Goal: Check status: Check status

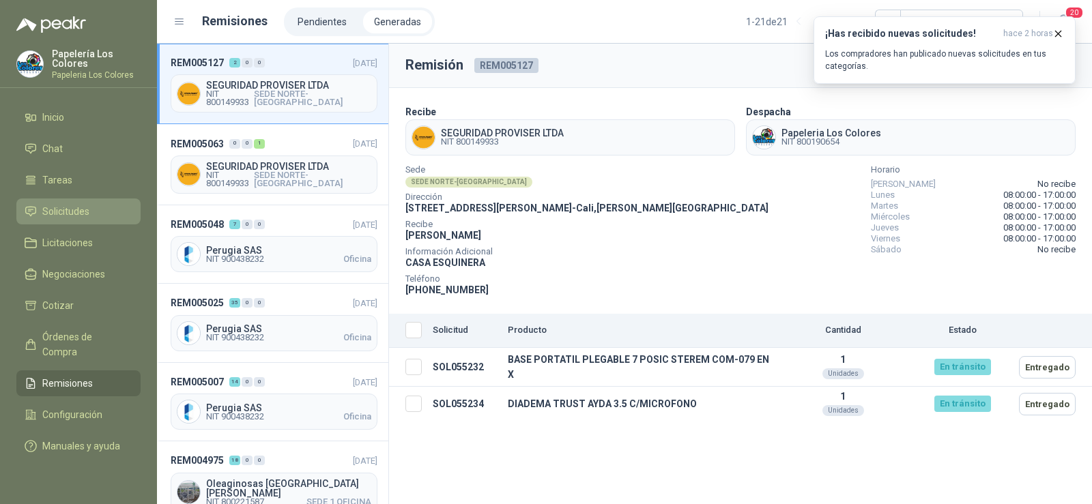
click at [57, 210] on span "Solicitudes" at bounding box center [65, 211] width 47 height 15
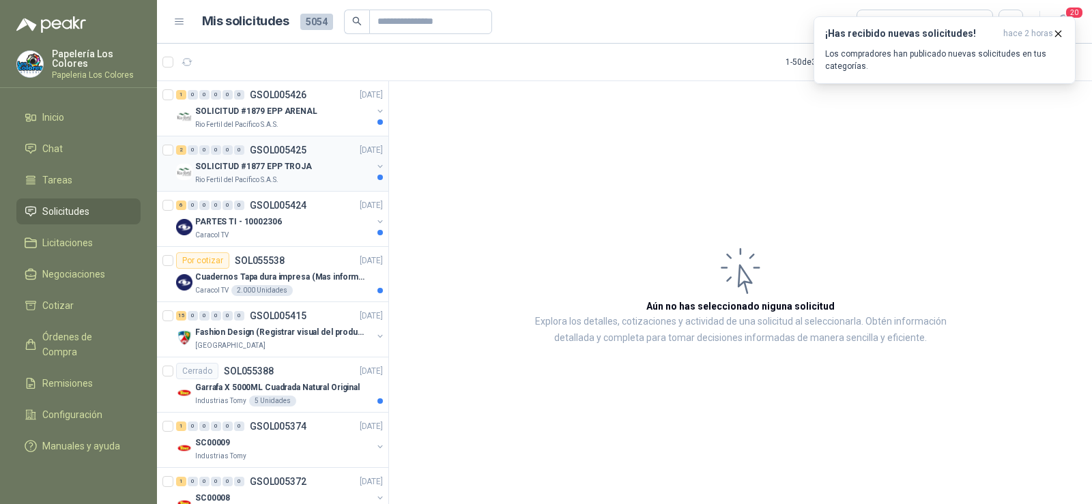
click at [264, 178] on p "Rio Fertil del Pacífico S.A.S." at bounding box center [236, 180] width 83 height 11
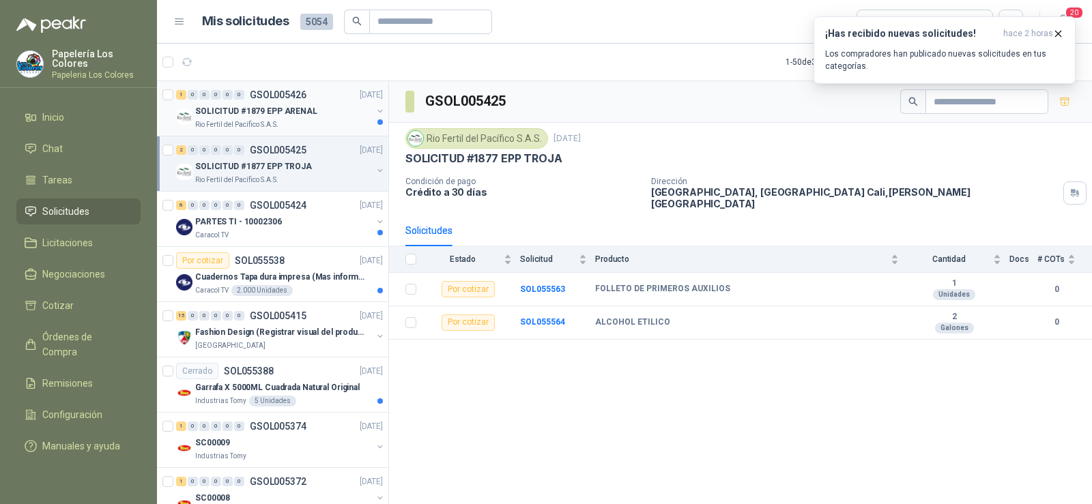
click at [253, 119] on div "SOLICITUD #1879 EPP ARENAL" at bounding box center [283, 111] width 177 height 16
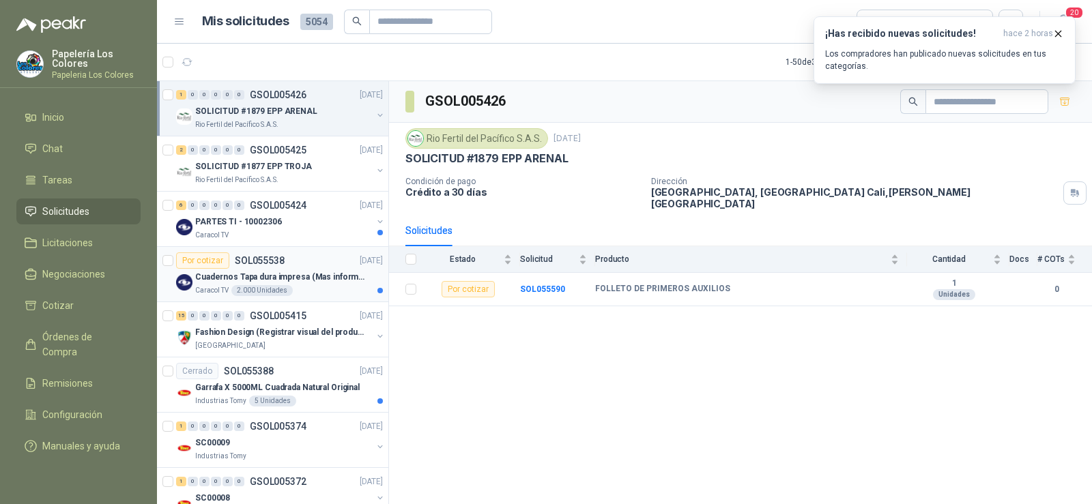
scroll to position [68, 0]
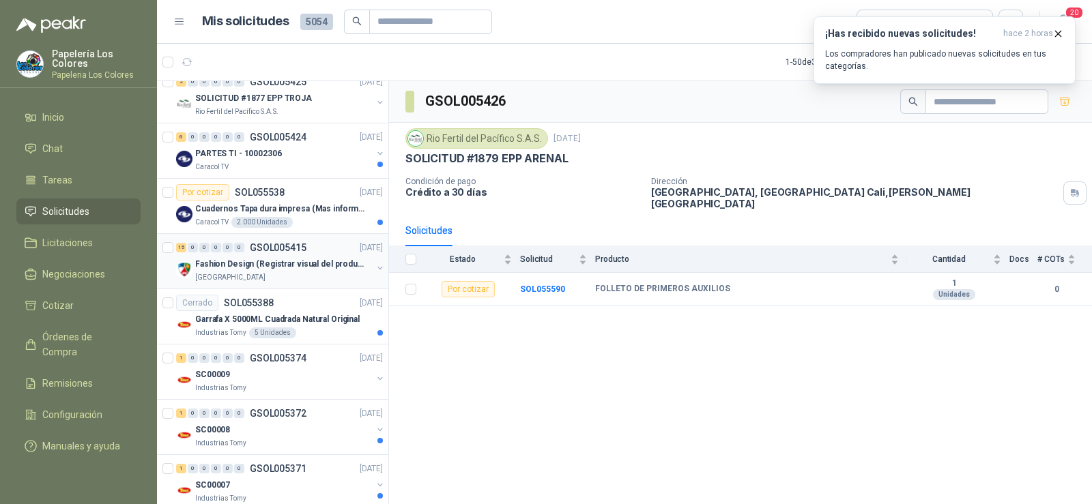
click at [259, 268] on p "Fashion Design (Registrar visual del producto)" at bounding box center [280, 264] width 170 height 13
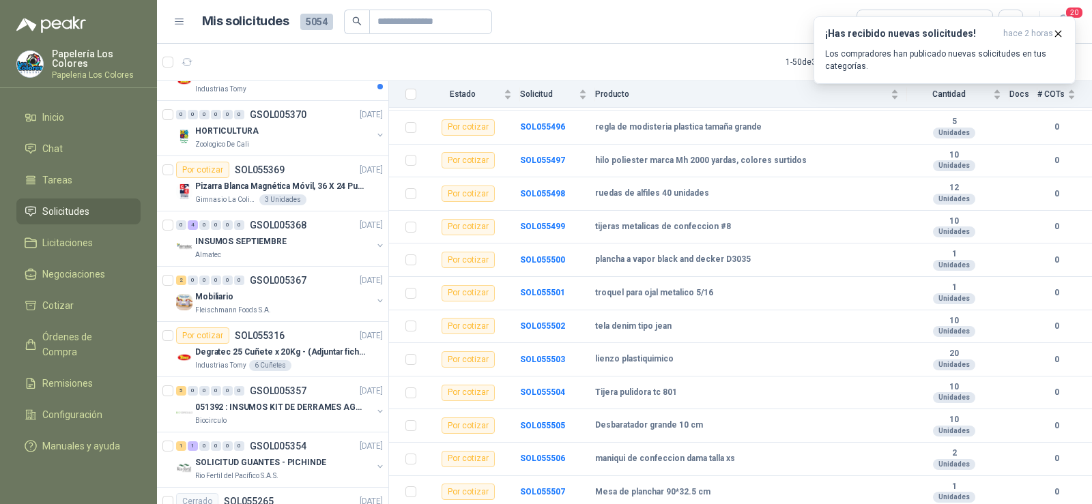
scroll to position [137, 0]
